Goal: Check status: Check status

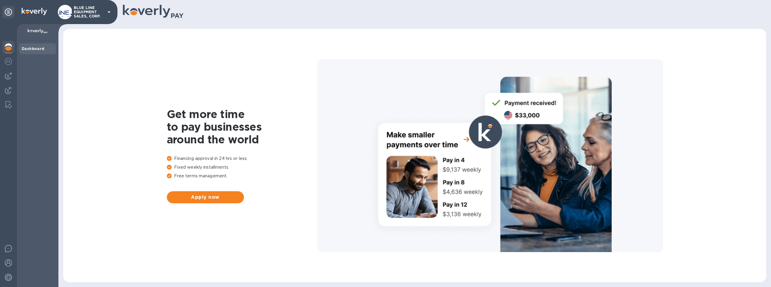
click at [88, 7] on p "BLUE LINE EQUIPMENT SALES, CORP." at bounding box center [89, 12] width 30 height 13
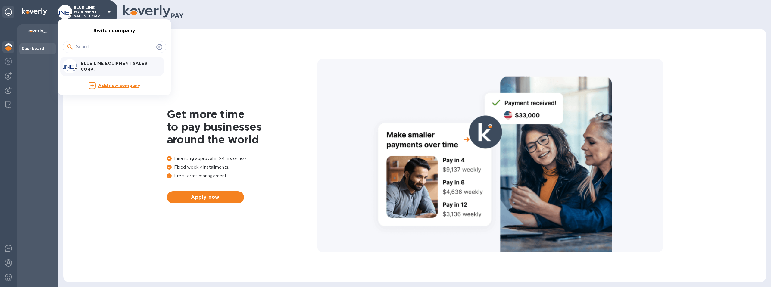
click at [118, 60] on div "BLUE LINE EQUIPMENT SALES, CORP." at bounding box center [110, 66] width 94 height 14
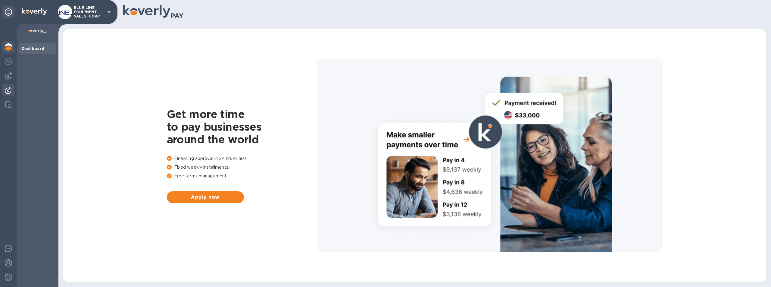
click at [5, 90] on div at bounding box center [8, 90] width 12 height 13
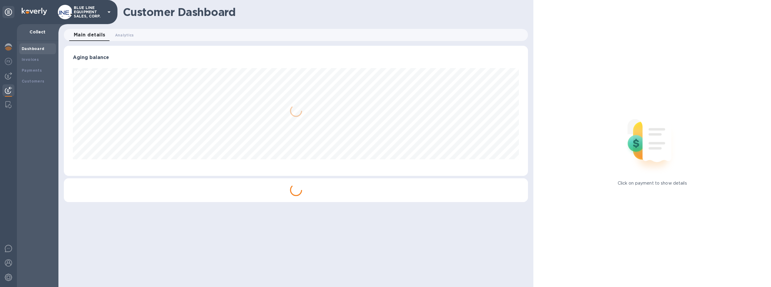
scroll to position [130, 464]
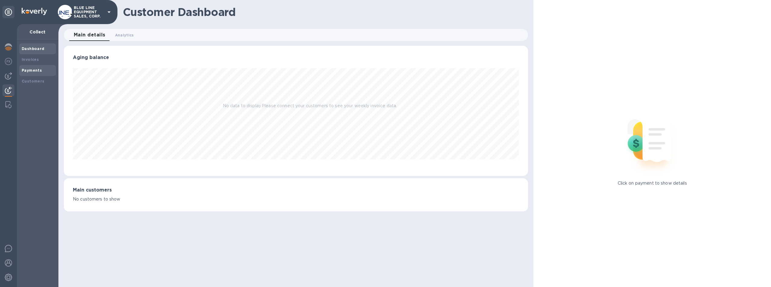
click at [33, 67] on div "Payments" at bounding box center [38, 70] width 32 height 6
